Goal: Task Accomplishment & Management: Complete application form

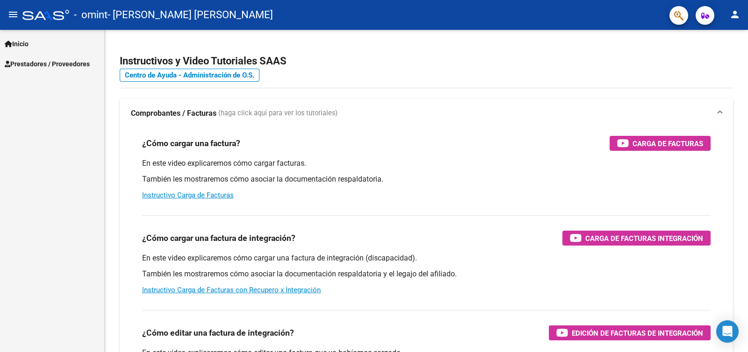
click at [13, 12] on mat-icon "menu" at bounding box center [12, 14] width 11 height 11
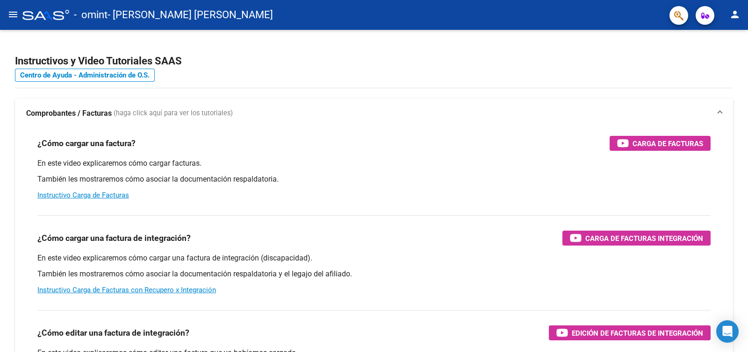
click at [11, 12] on mat-icon "menu" at bounding box center [12, 14] width 11 height 11
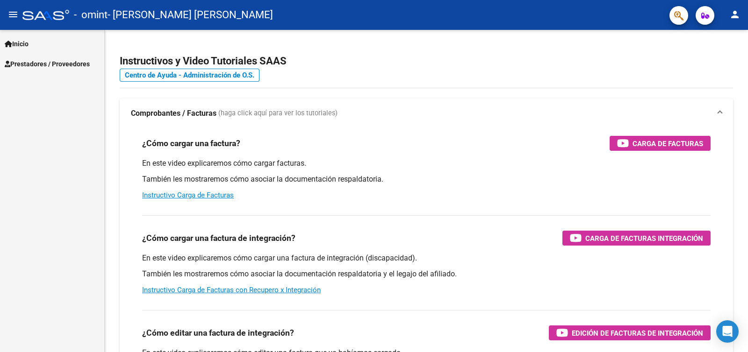
click at [11, 43] on icon at bounding box center [8, 44] width 7 height 7
click at [42, 104] on span "Prestadores / Proveedores" at bounding box center [47, 104] width 85 height 10
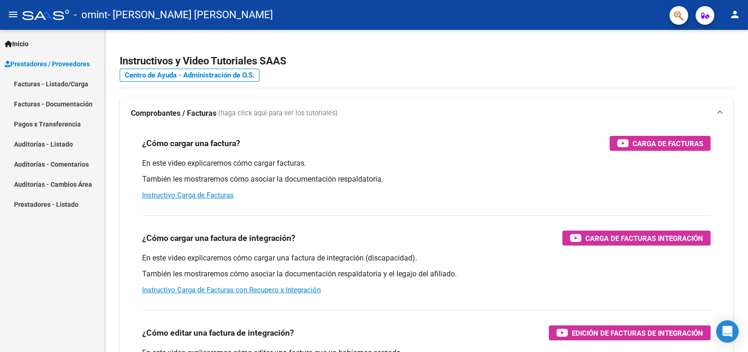
click at [56, 82] on link "Facturas - Listado/Carga" at bounding box center [52, 84] width 104 height 20
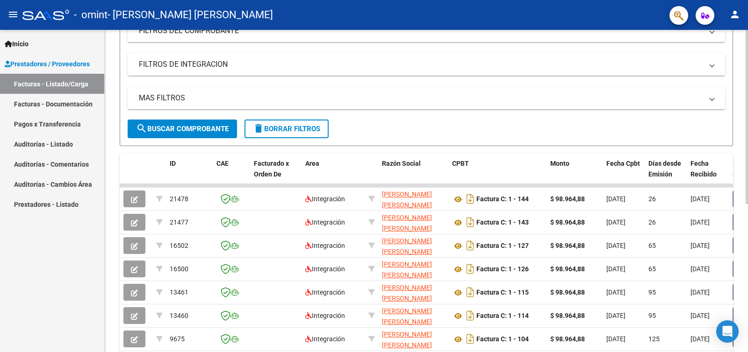
scroll to position [150, 0]
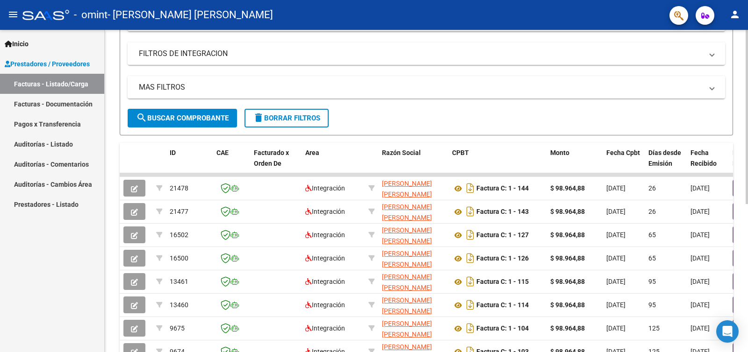
click at [748, 167] on div at bounding box center [747, 201] width 2 height 174
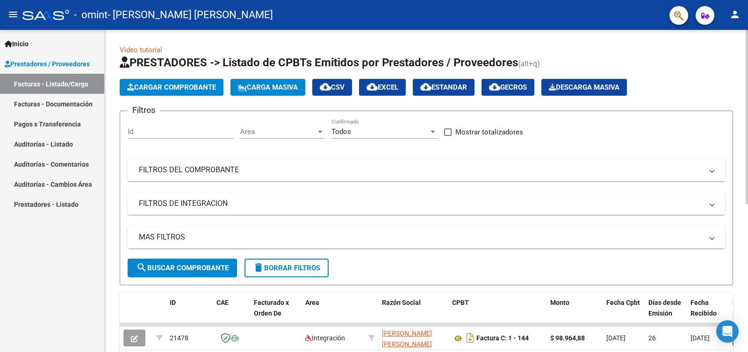
click at [748, 88] on div at bounding box center [747, 191] width 2 height 323
click at [748, 55] on div at bounding box center [747, 117] width 2 height 174
click at [168, 87] on span "Cargar Comprobante" at bounding box center [171, 87] width 89 height 8
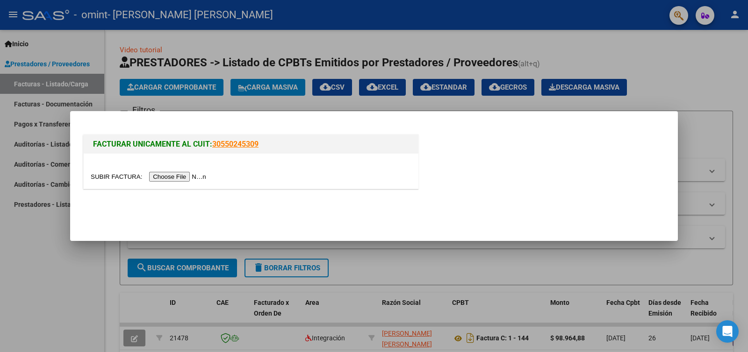
click at [168, 177] on input "file" at bounding box center [150, 177] width 118 height 10
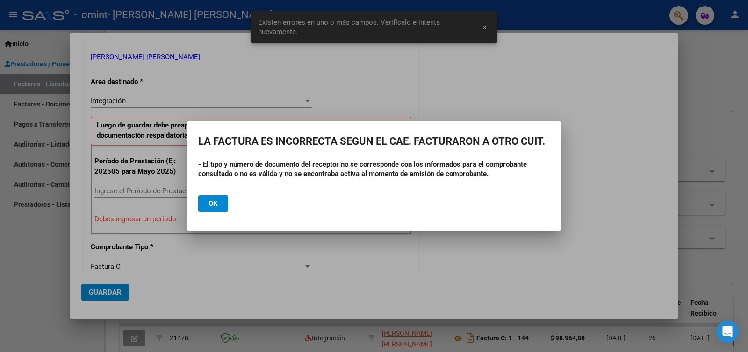
scroll to position [192, 0]
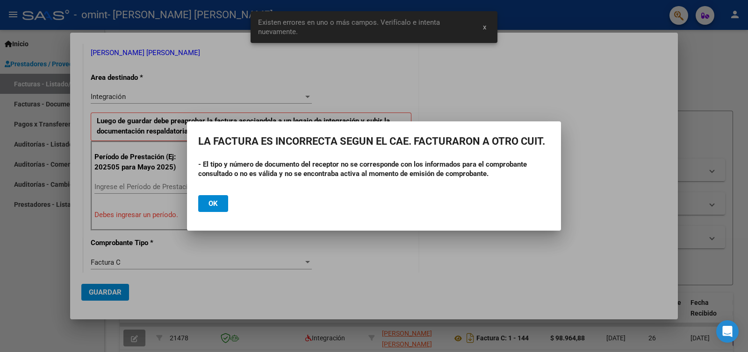
click at [220, 201] on button "Ok" at bounding box center [213, 203] width 30 height 17
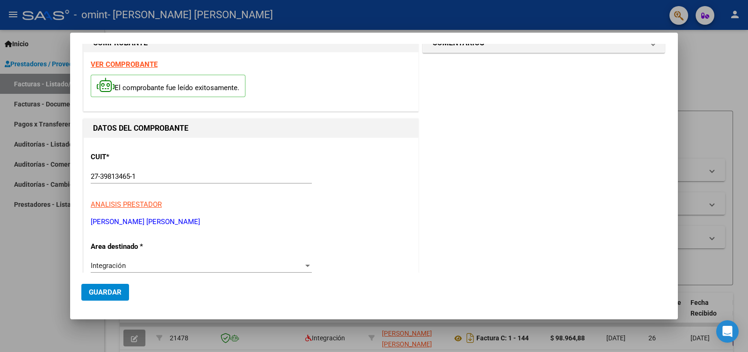
scroll to position [0, 0]
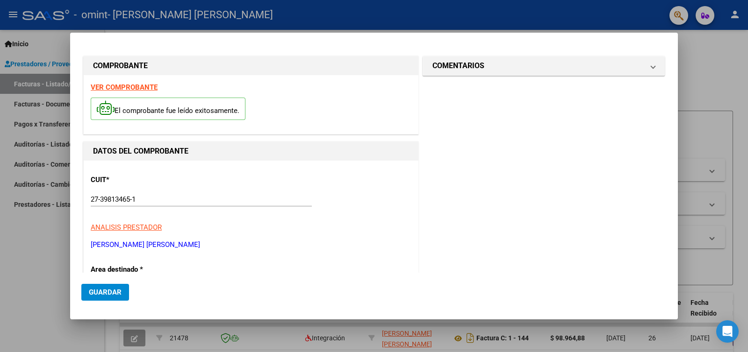
click at [131, 90] on strong "VER COMPROBANTE" at bounding box center [124, 87] width 67 height 8
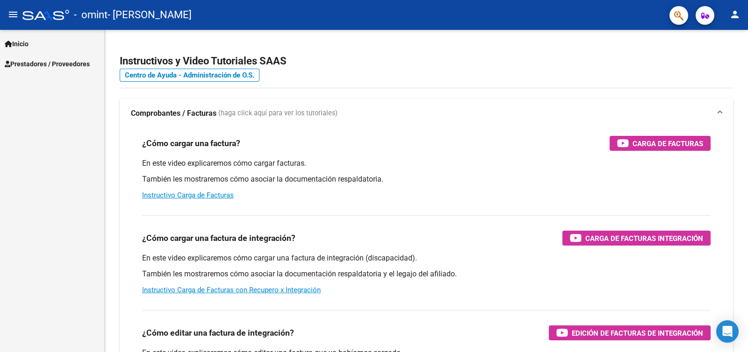
click at [42, 63] on span "Prestadores / Proveedores" at bounding box center [47, 64] width 85 height 10
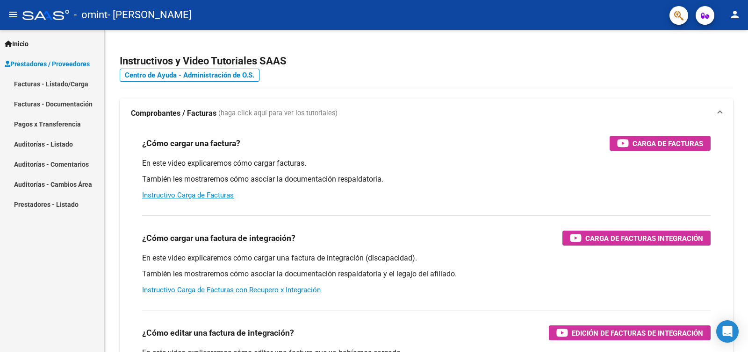
click at [37, 82] on link "Facturas - Listado/Carga" at bounding box center [52, 84] width 104 height 20
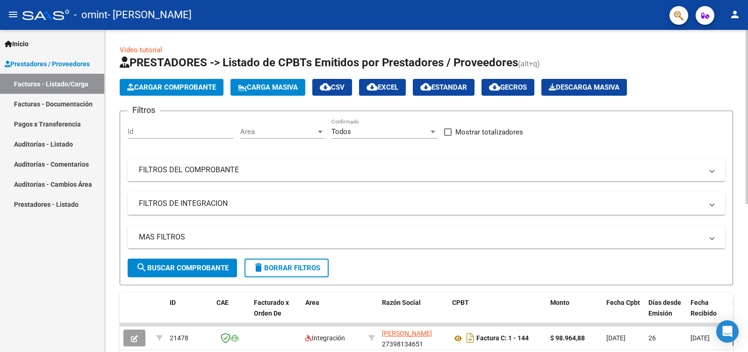
click at [145, 84] on span "Cargar Comprobante" at bounding box center [171, 87] width 89 height 8
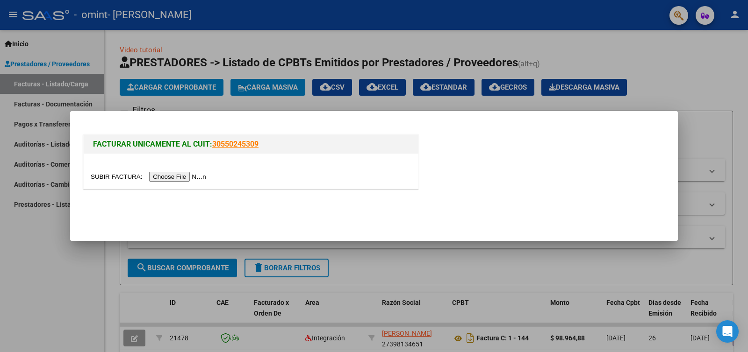
click at [161, 172] on input "file" at bounding box center [150, 177] width 118 height 10
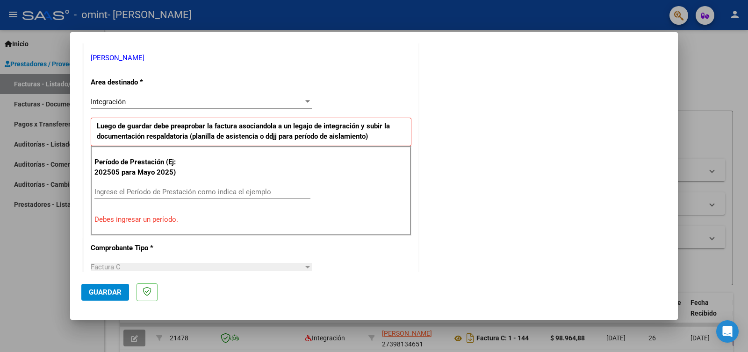
scroll to position [177, 0]
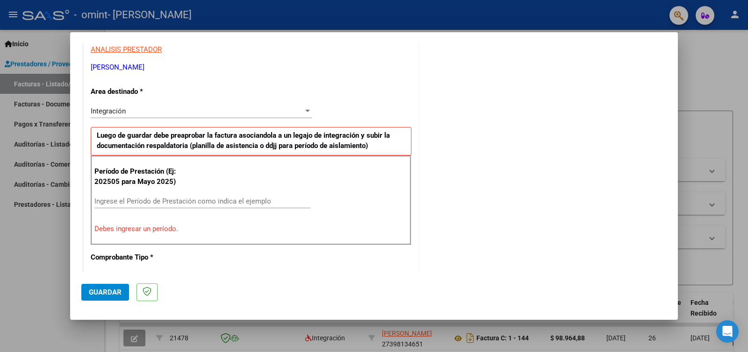
click at [224, 205] on div "Ingrese el Período de Prestación como indica el ejemplo" at bounding box center [202, 201] width 216 height 14
click at [231, 197] on input "Ingrese el Período de Prestación como indica el ejemplo" at bounding box center [202, 201] width 216 height 8
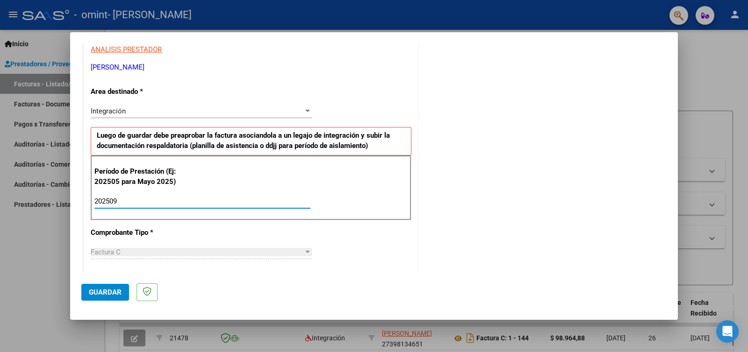
type input "202509"
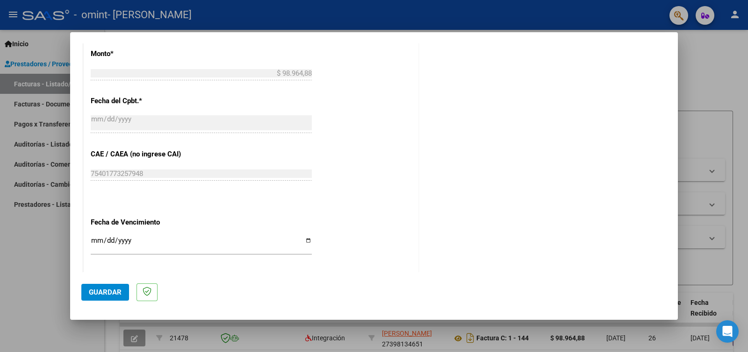
scroll to position [592, 0]
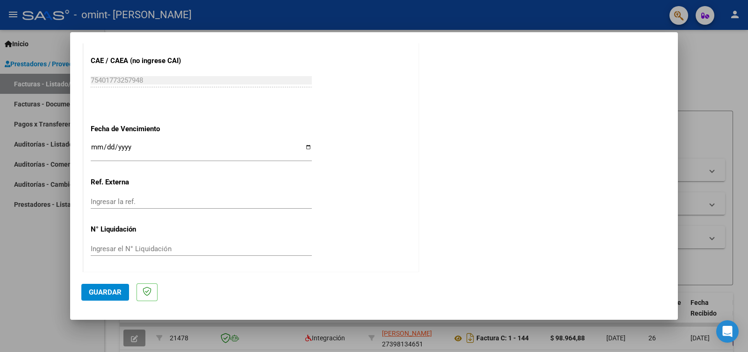
click at [110, 293] on span "Guardar" at bounding box center [105, 292] width 33 height 8
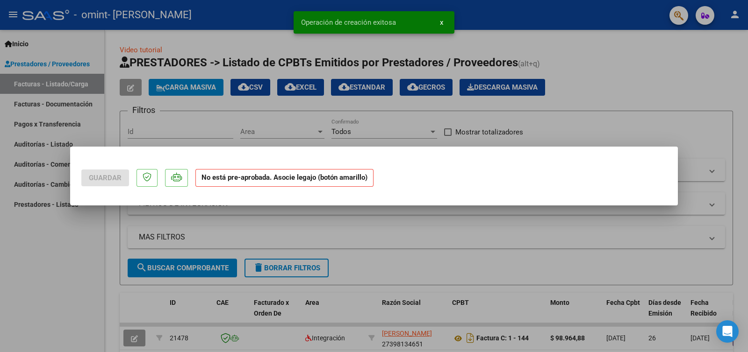
scroll to position [0, 0]
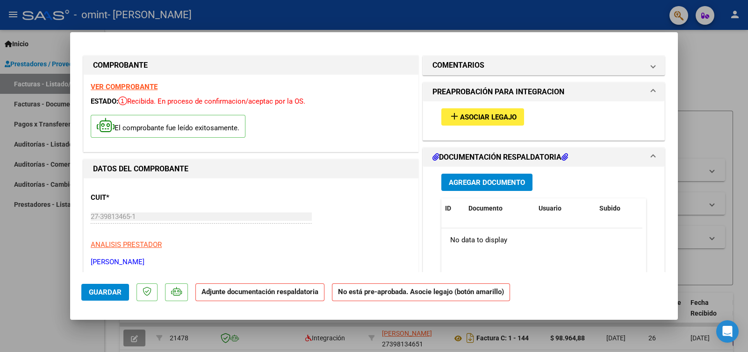
click at [465, 111] on button "add Asociar Legajo" at bounding box center [482, 116] width 83 height 17
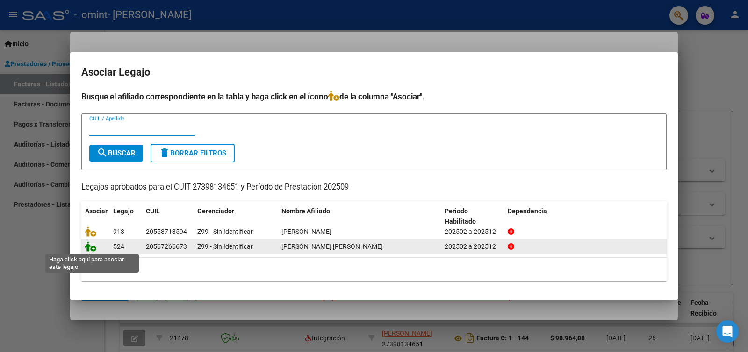
click at [94, 249] on icon at bounding box center [90, 247] width 11 height 10
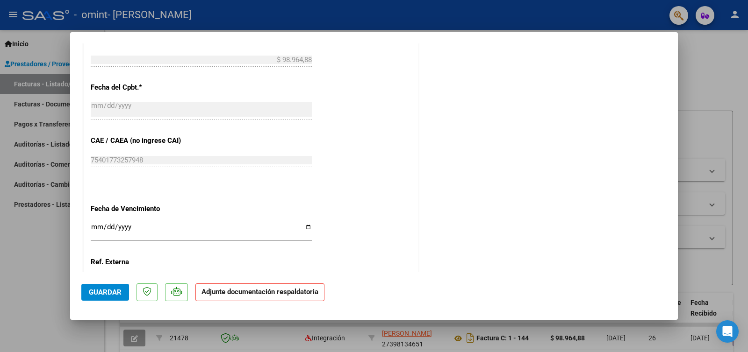
scroll to position [606, 0]
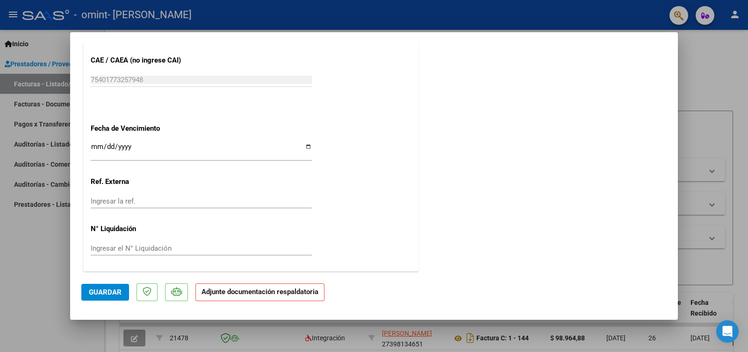
click at [97, 286] on button "Guardar" at bounding box center [105, 292] width 48 height 17
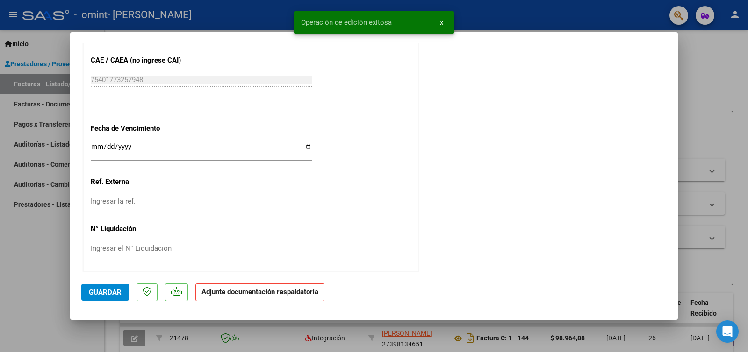
click at [730, 245] on div at bounding box center [374, 176] width 748 height 352
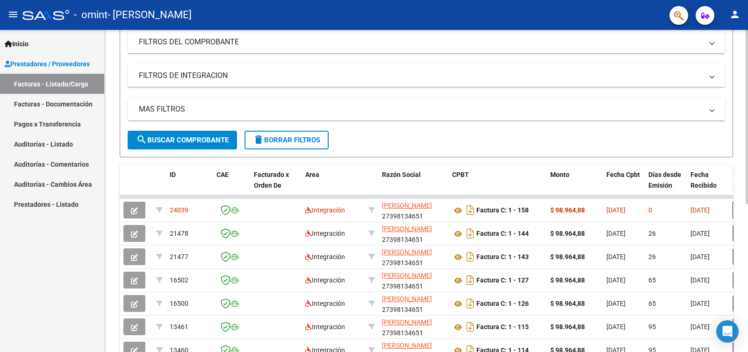
click at [748, 241] on div at bounding box center [747, 188] width 2 height 174
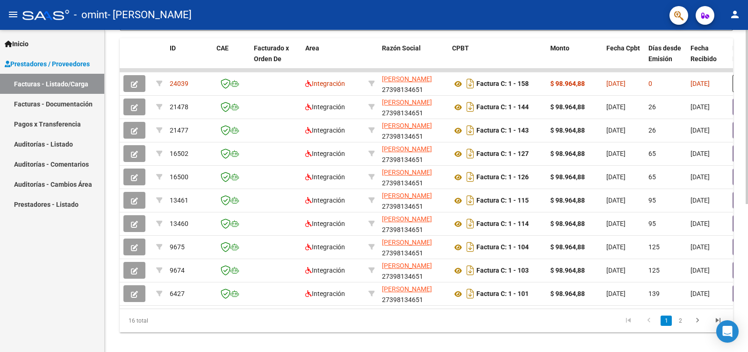
scroll to position [273, 0]
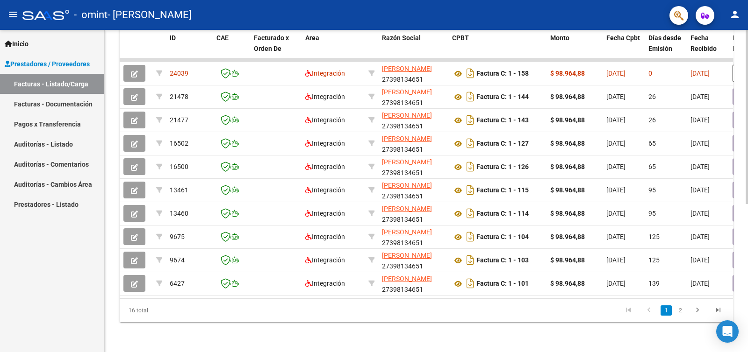
click at [748, 256] on div at bounding box center [747, 265] width 2 height 174
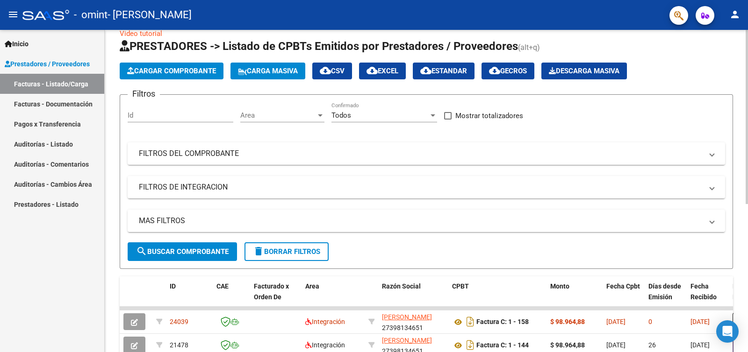
scroll to position [0, 0]
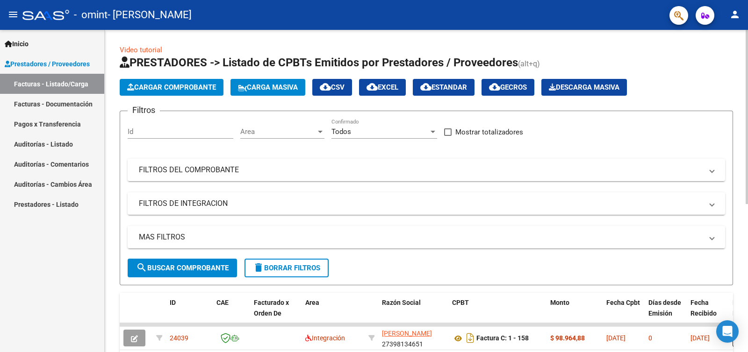
click at [732, 27] on div "menu - omint - GOMEZ MILAGROS BELEN person Inicio Instructivos Contacto OS Pres…" at bounding box center [374, 176] width 748 height 352
click at [156, 84] on span "Cargar Comprobante" at bounding box center [171, 87] width 89 height 8
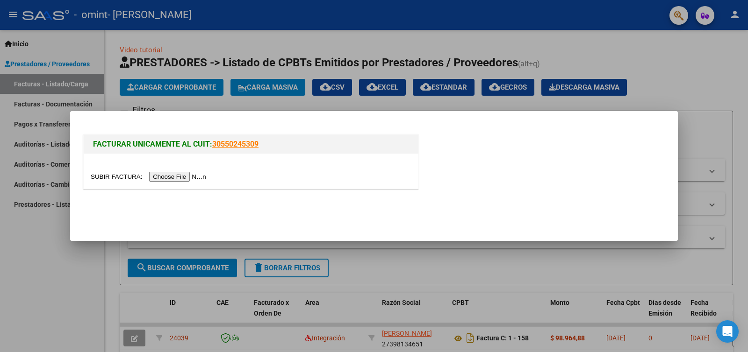
click at [175, 176] on input "file" at bounding box center [150, 177] width 118 height 10
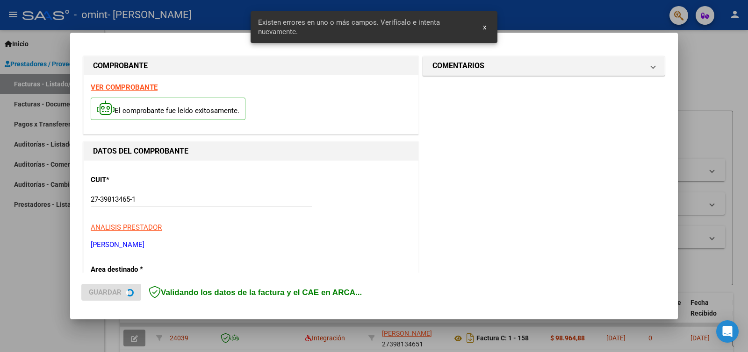
scroll to position [192, 0]
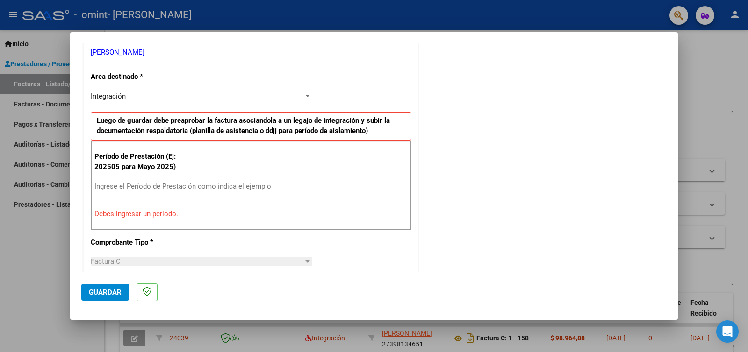
click at [161, 183] on input "Ingrese el Período de Prestación como indica el ejemplo" at bounding box center [202, 186] width 216 height 8
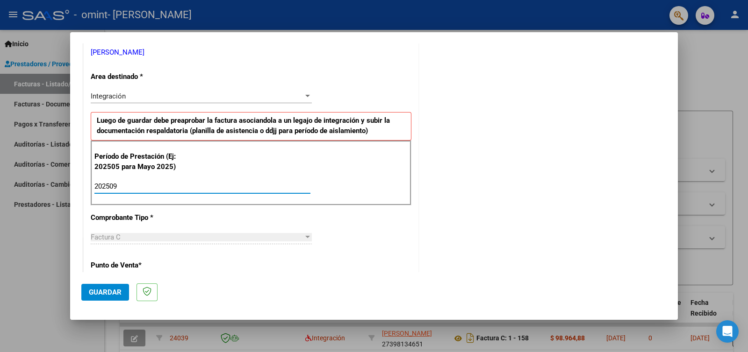
type input "202509"
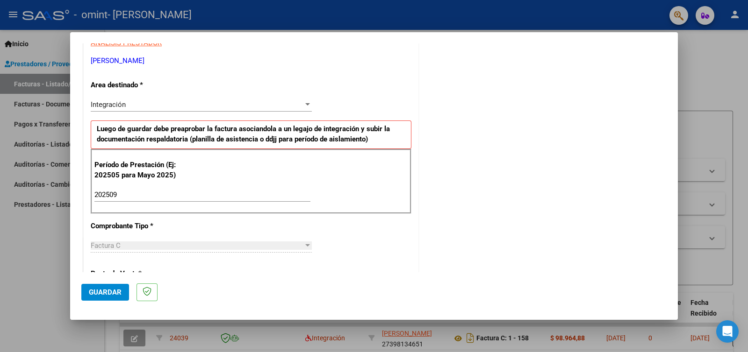
scroll to position [187, 0]
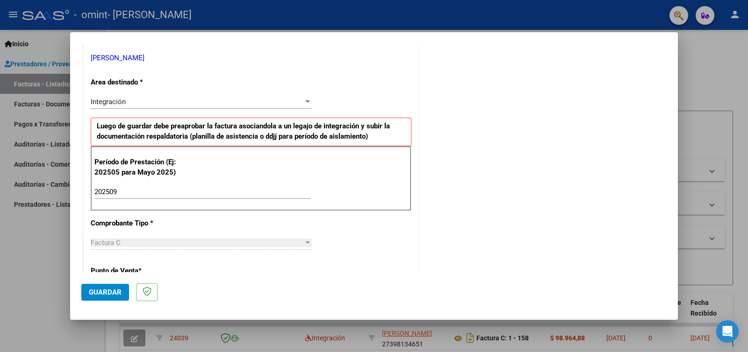
click at [113, 295] on span "Guardar" at bounding box center [105, 292] width 33 height 8
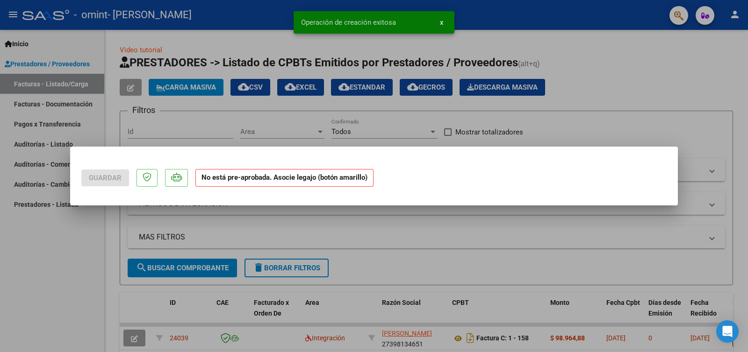
scroll to position [0, 0]
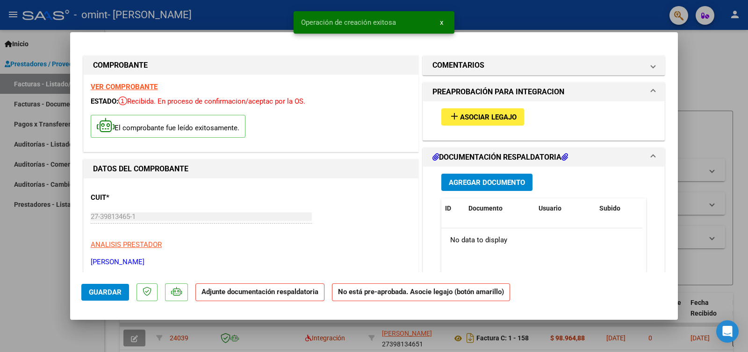
click at [480, 110] on button "add Asociar Legajo" at bounding box center [482, 116] width 83 height 17
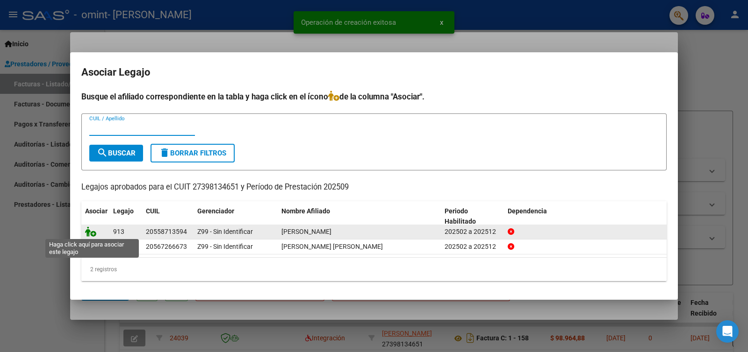
click at [91, 232] on icon at bounding box center [90, 232] width 11 height 10
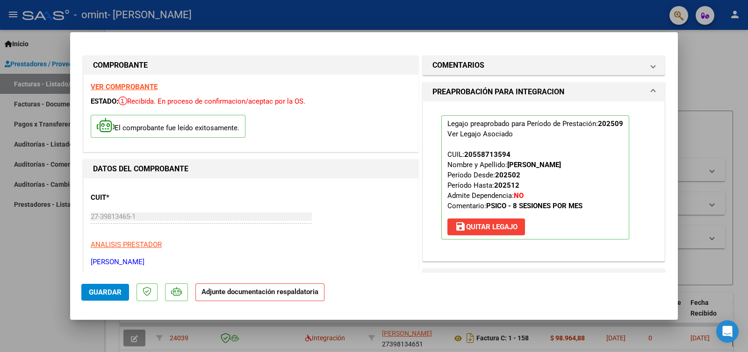
click at [669, 95] on mat-dialog-content "COMPROBANTE VER COMPROBANTE ESTADO: Recibida. En proceso de confirmacion/acepta…" at bounding box center [374, 157] width 608 height 229
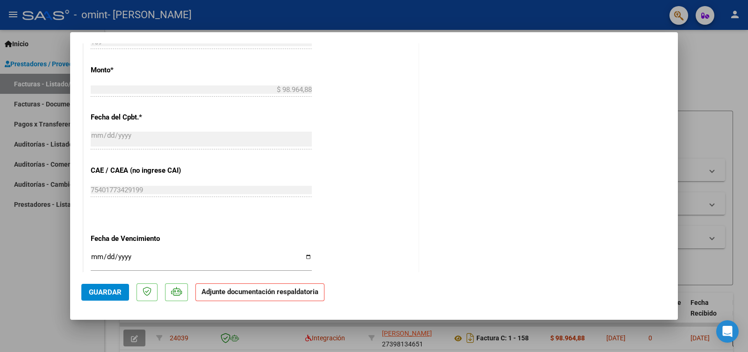
scroll to position [606, 0]
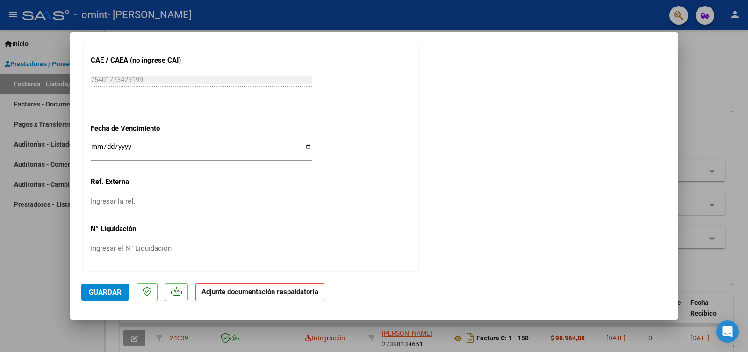
click at [115, 291] on span "Guardar" at bounding box center [105, 292] width 33 height 8
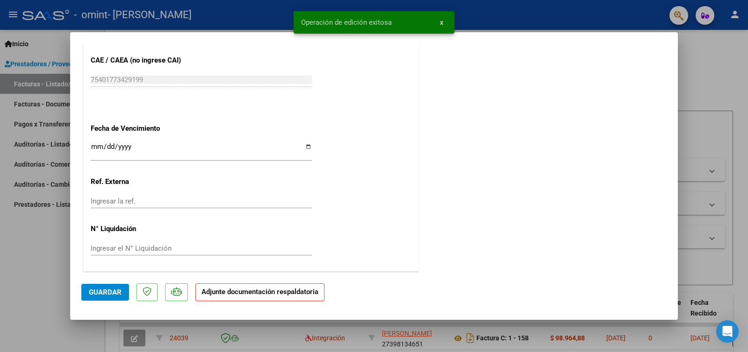
click at [705, 197] on div at bounding box center [374, 176] width 748 height 352
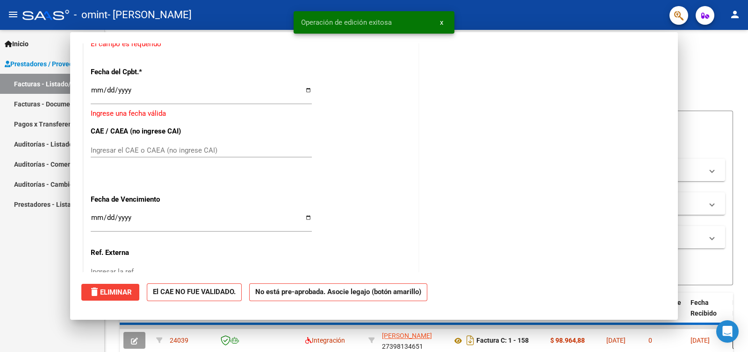
scroll to position [0, 0]
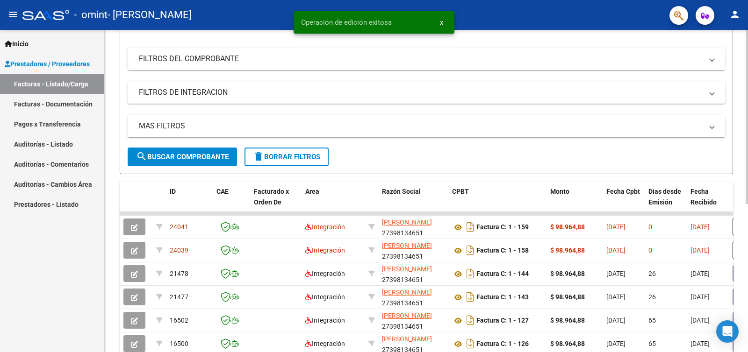
click at [748, 202] on div at bounding box center [747, 179] width 2 height 174
